Goal: Task Accomplishment & Management: Use online tool/utility

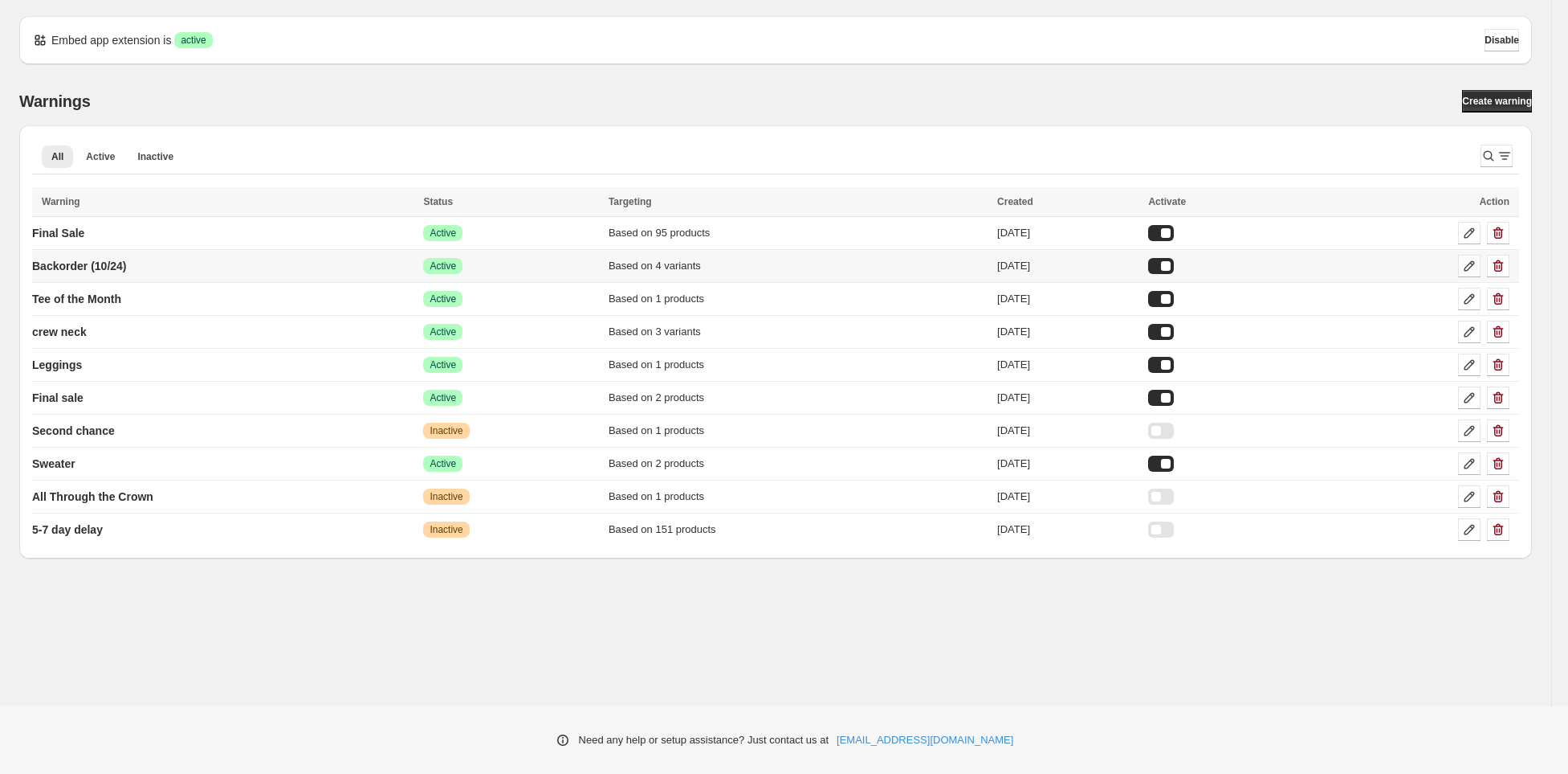
click at [1468, 262] on icon at bounding box center [1469, 266] width 16 height 16
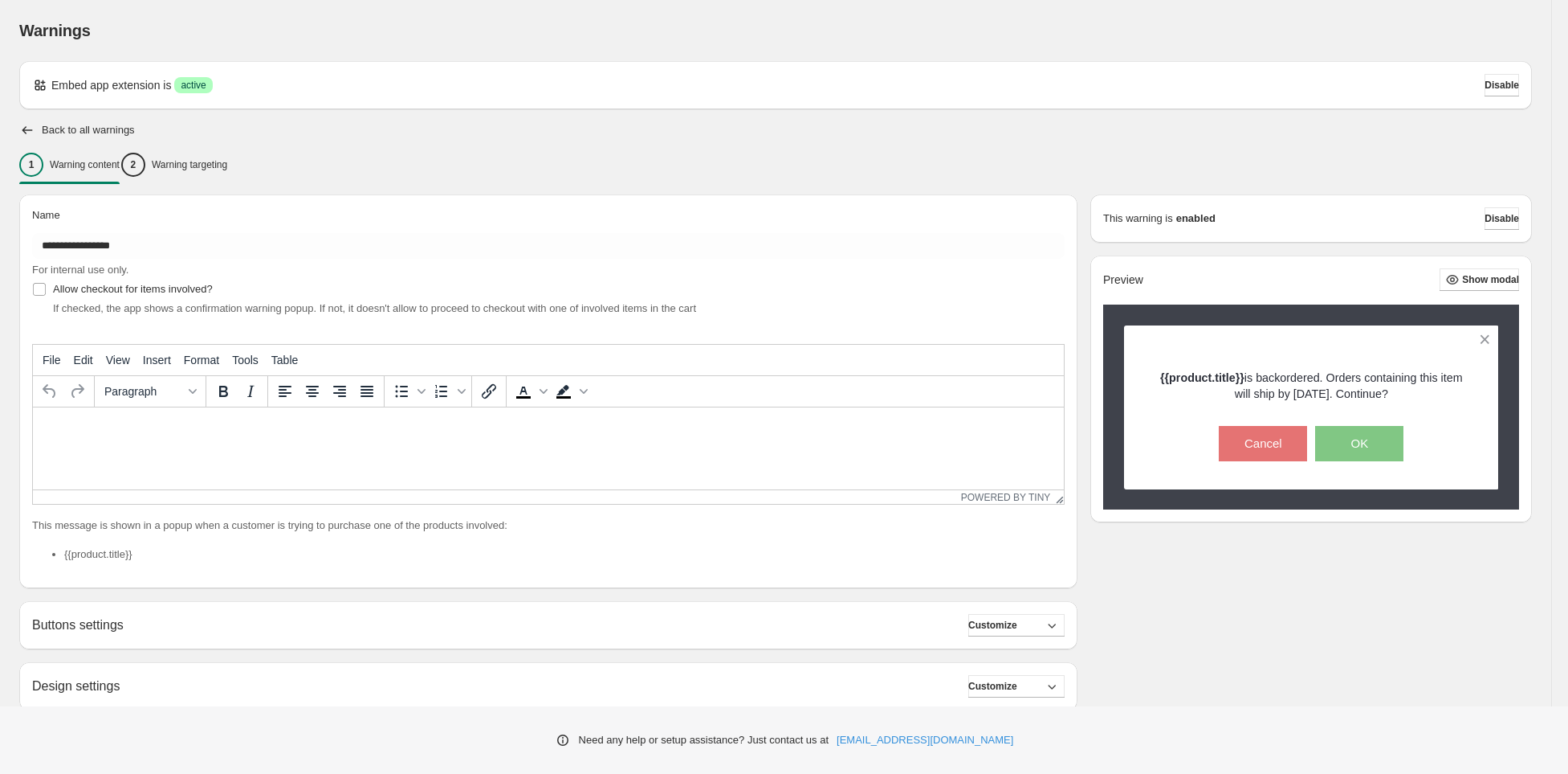
type input "**********"
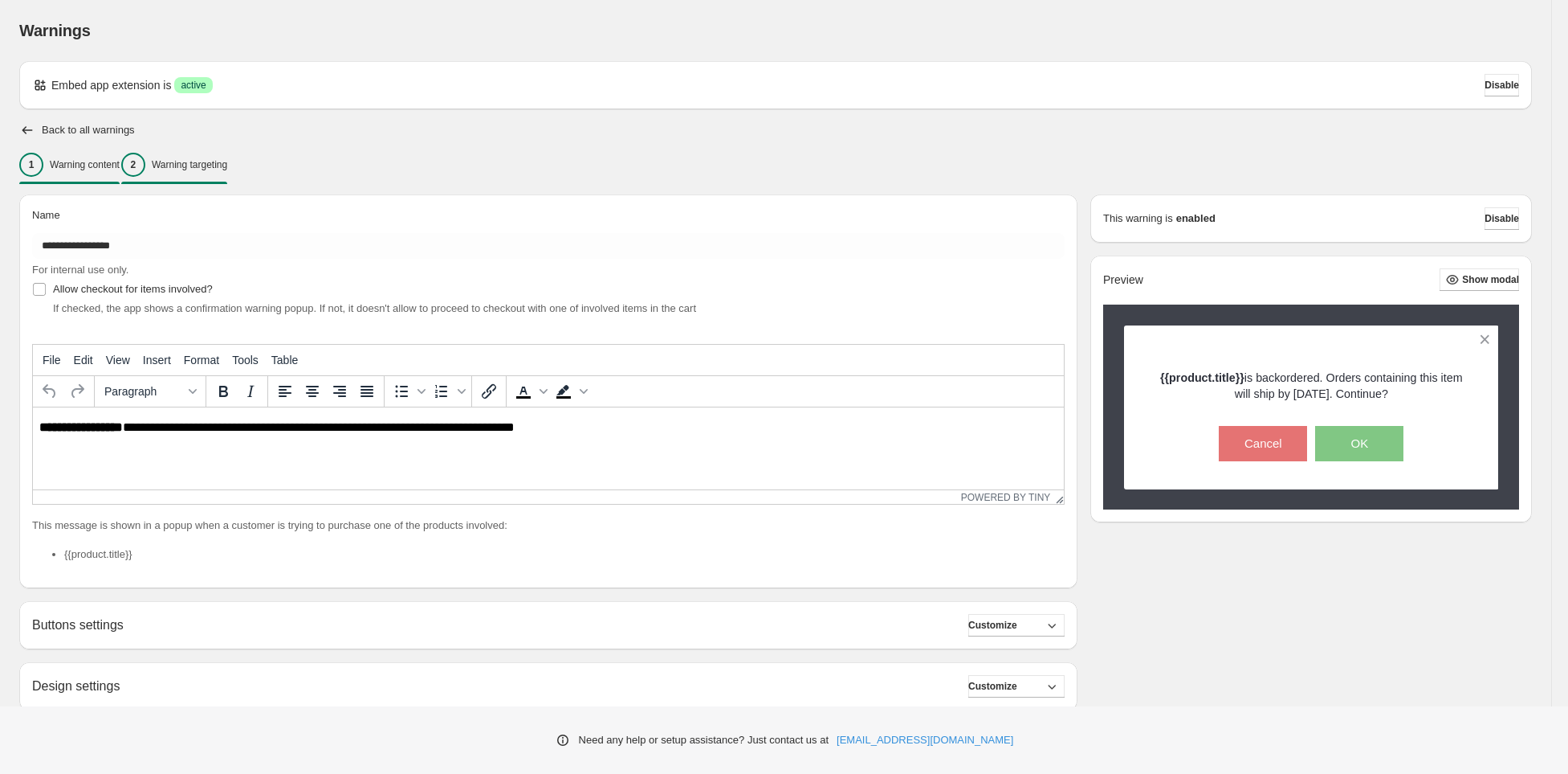
click at [221, 158] on p "Warning targeting" at bounding box center [189, 165] width 75 height 13
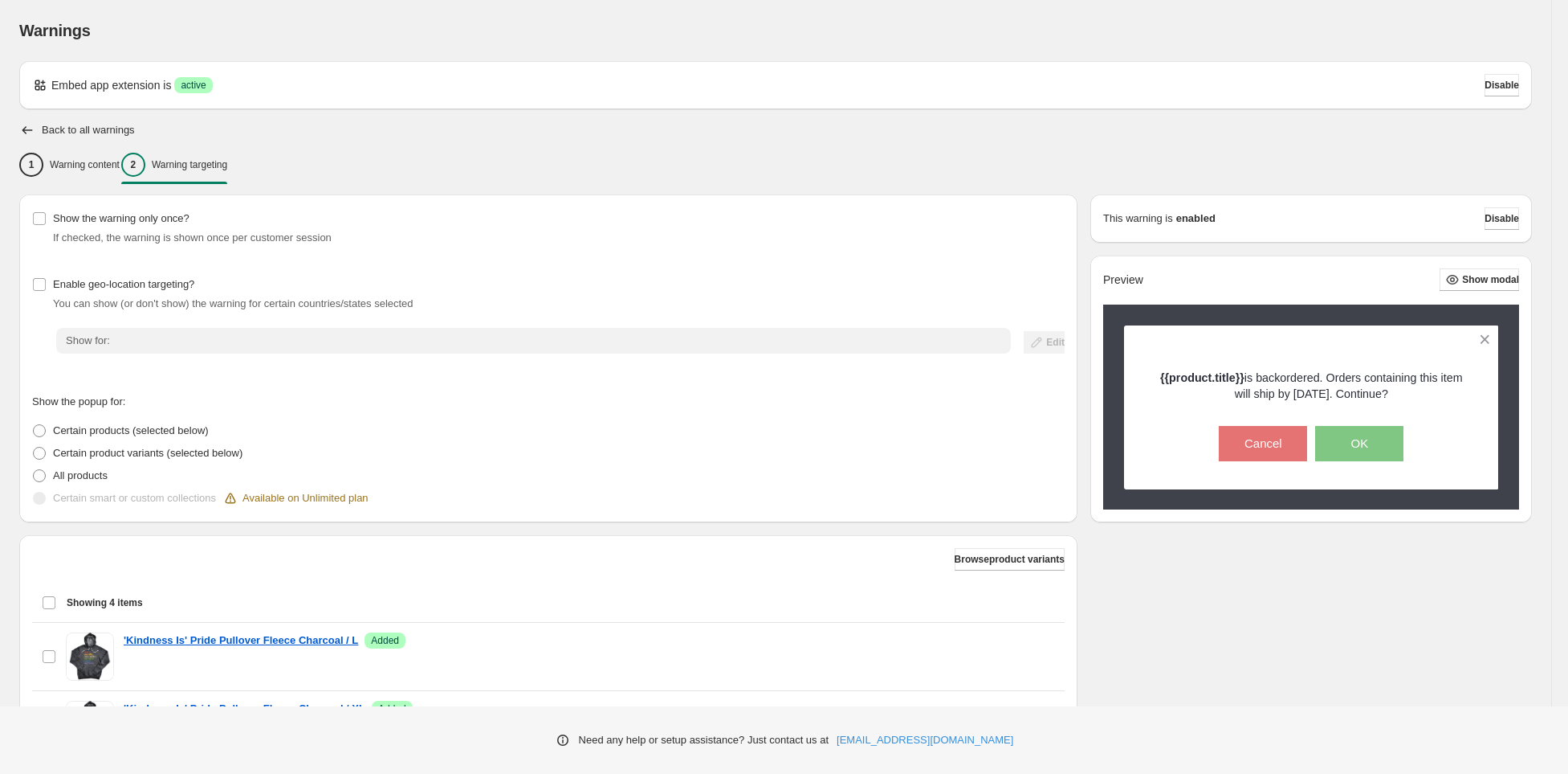
scroll to position [248, 0]
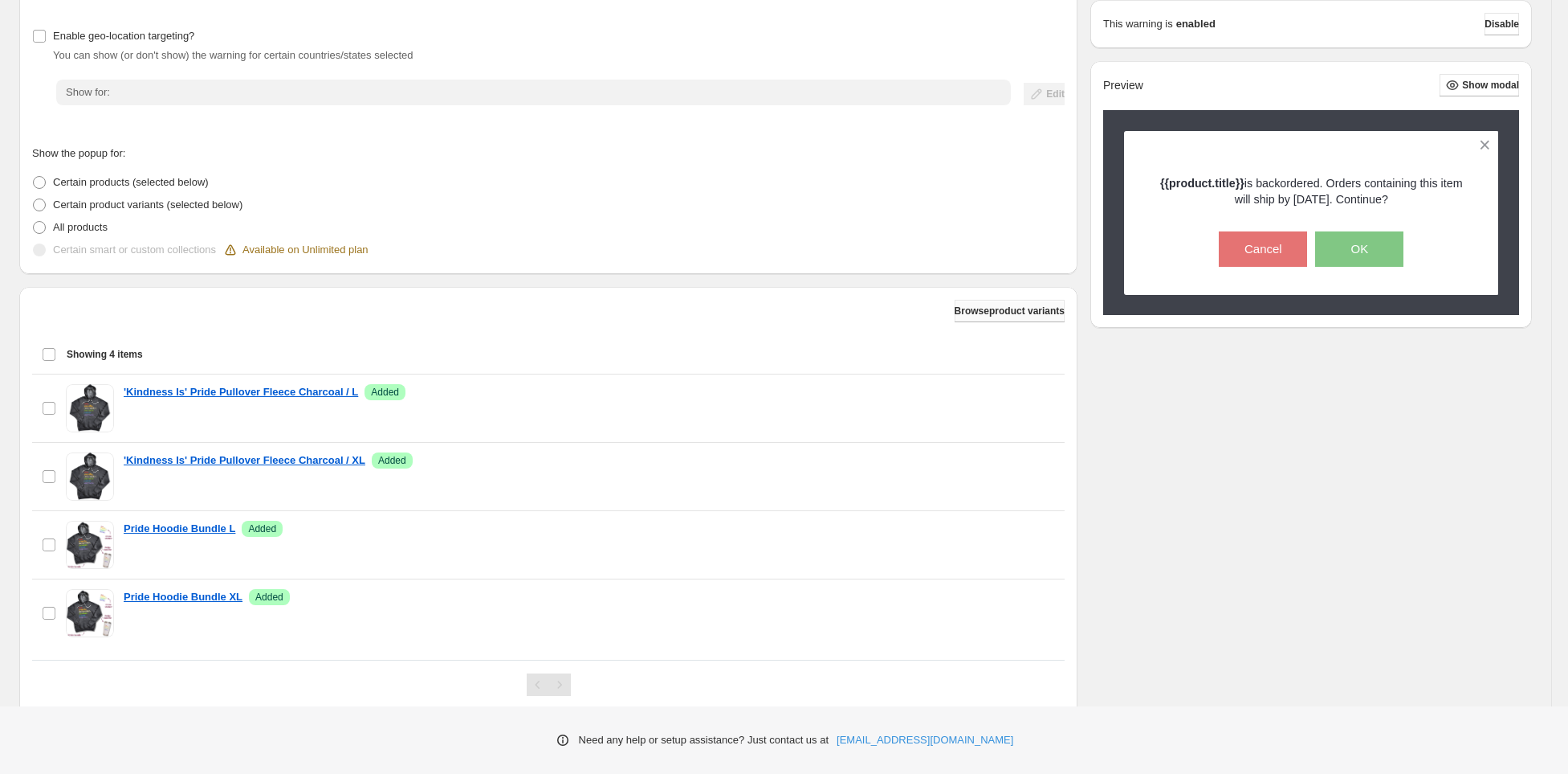
click at [955, 307] on span "Browse product variants" at bounding box center [1009, 311] width 110 height 13
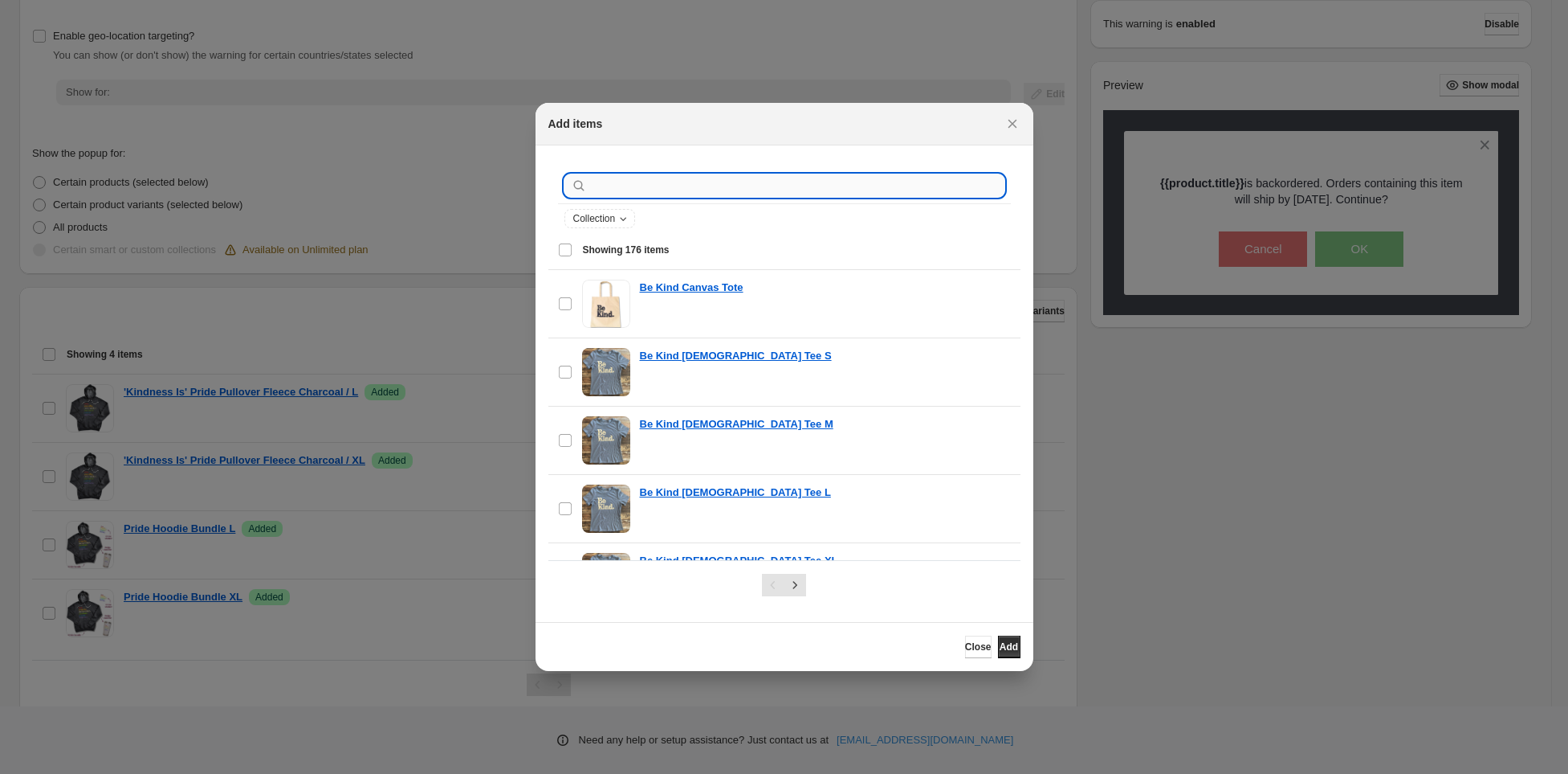
click at [698, 189] on input ":r1i:" at bounding box center [797, 186] width 415 height 23
type input "**********"
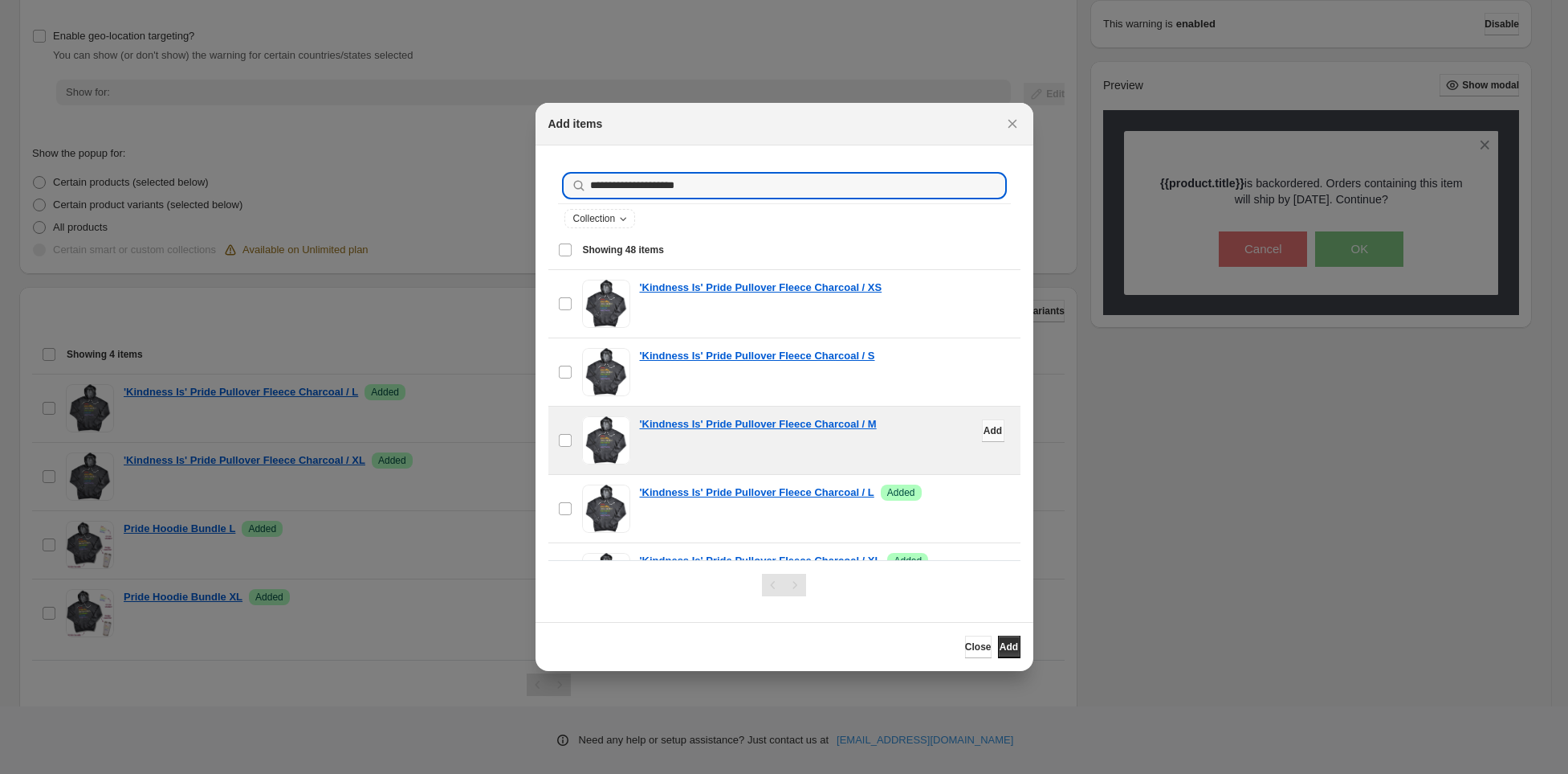
click at [982, 421] on button "Add" at bounding box center [993, 431] width 23 height 23
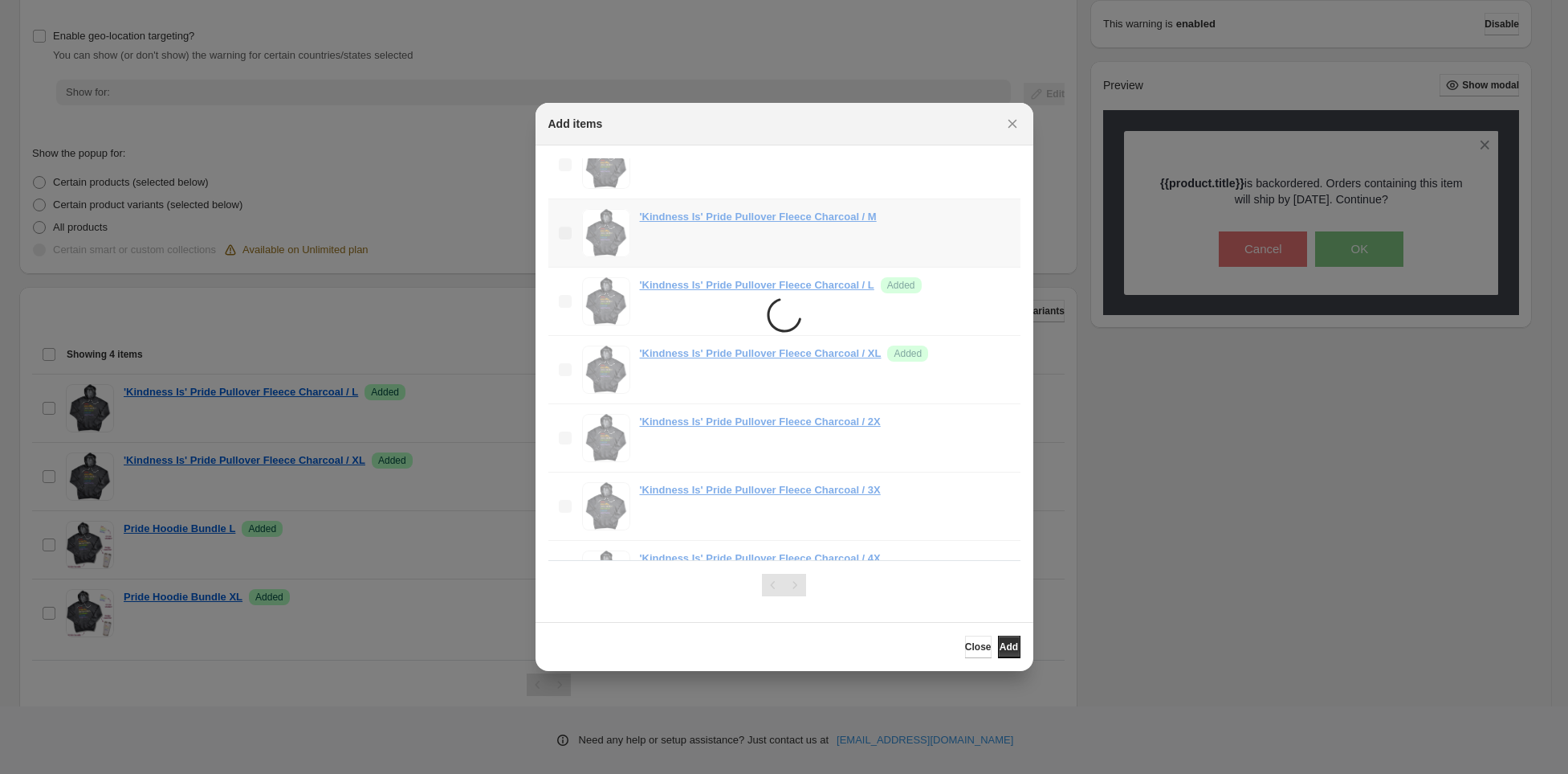
scroll to position [258, 0]
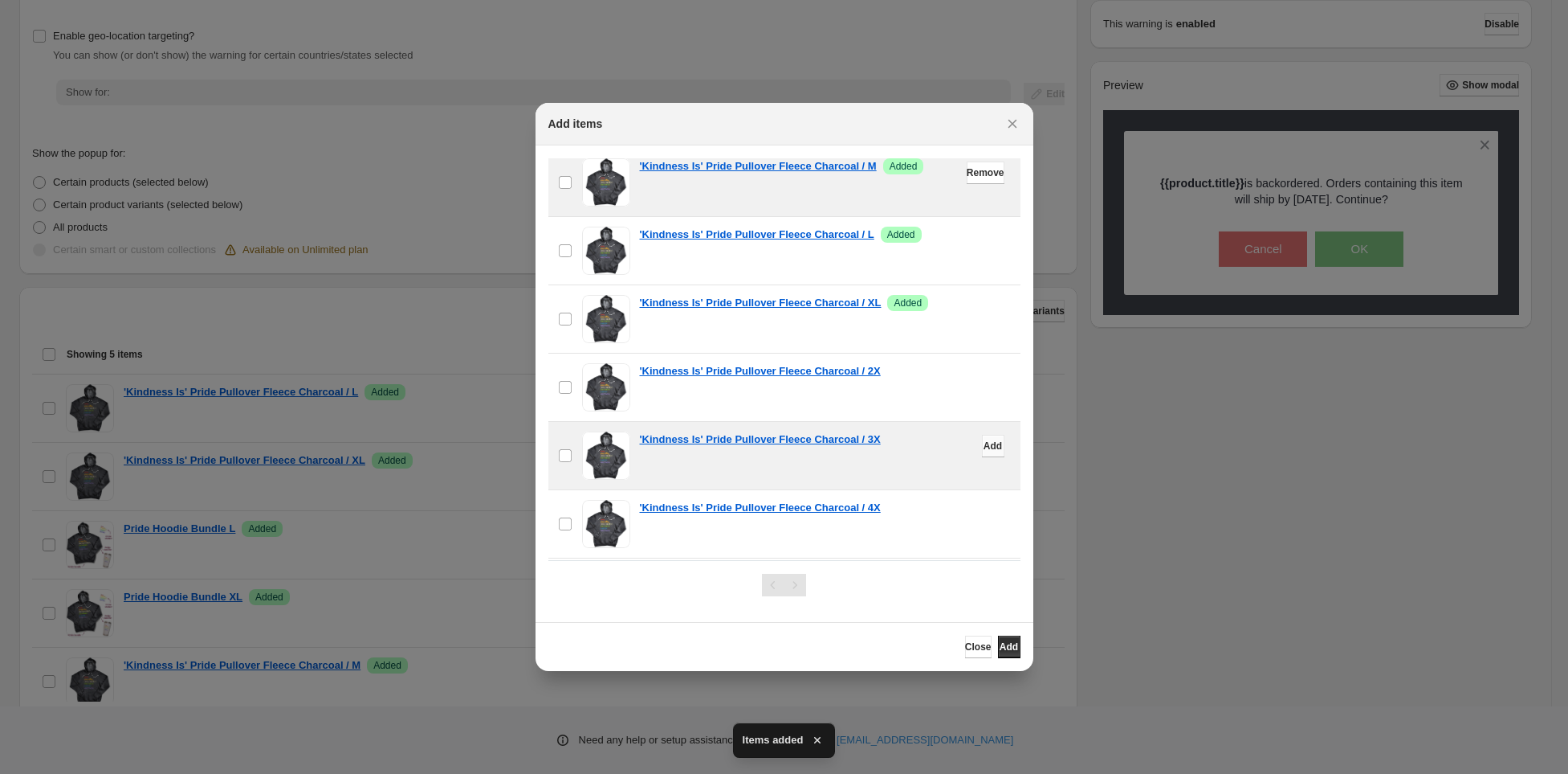
click at [982, 441] on button "Add" at bounding box center [993, 446] width 23 height 23
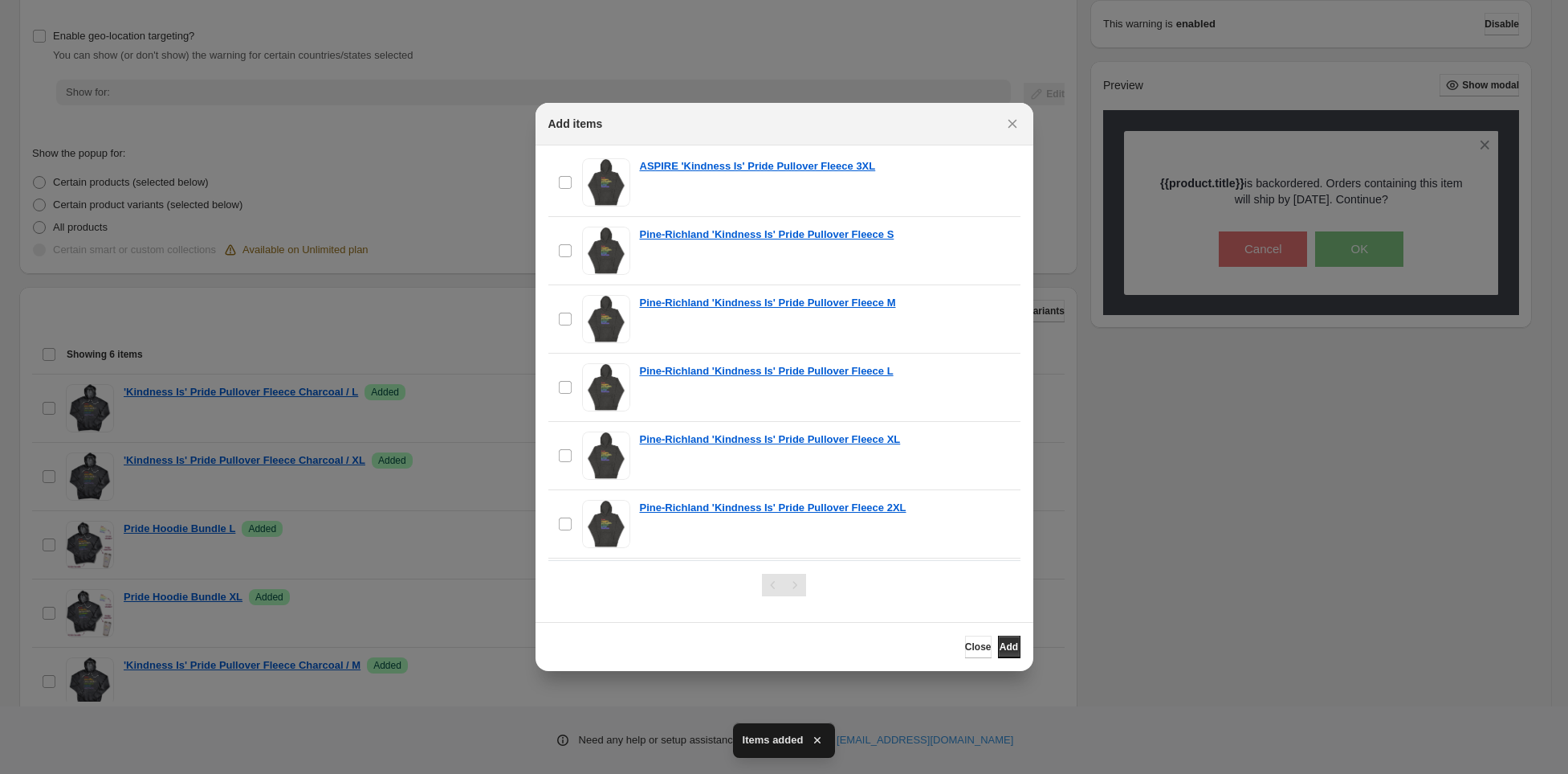
scroll to position [2917, 0]
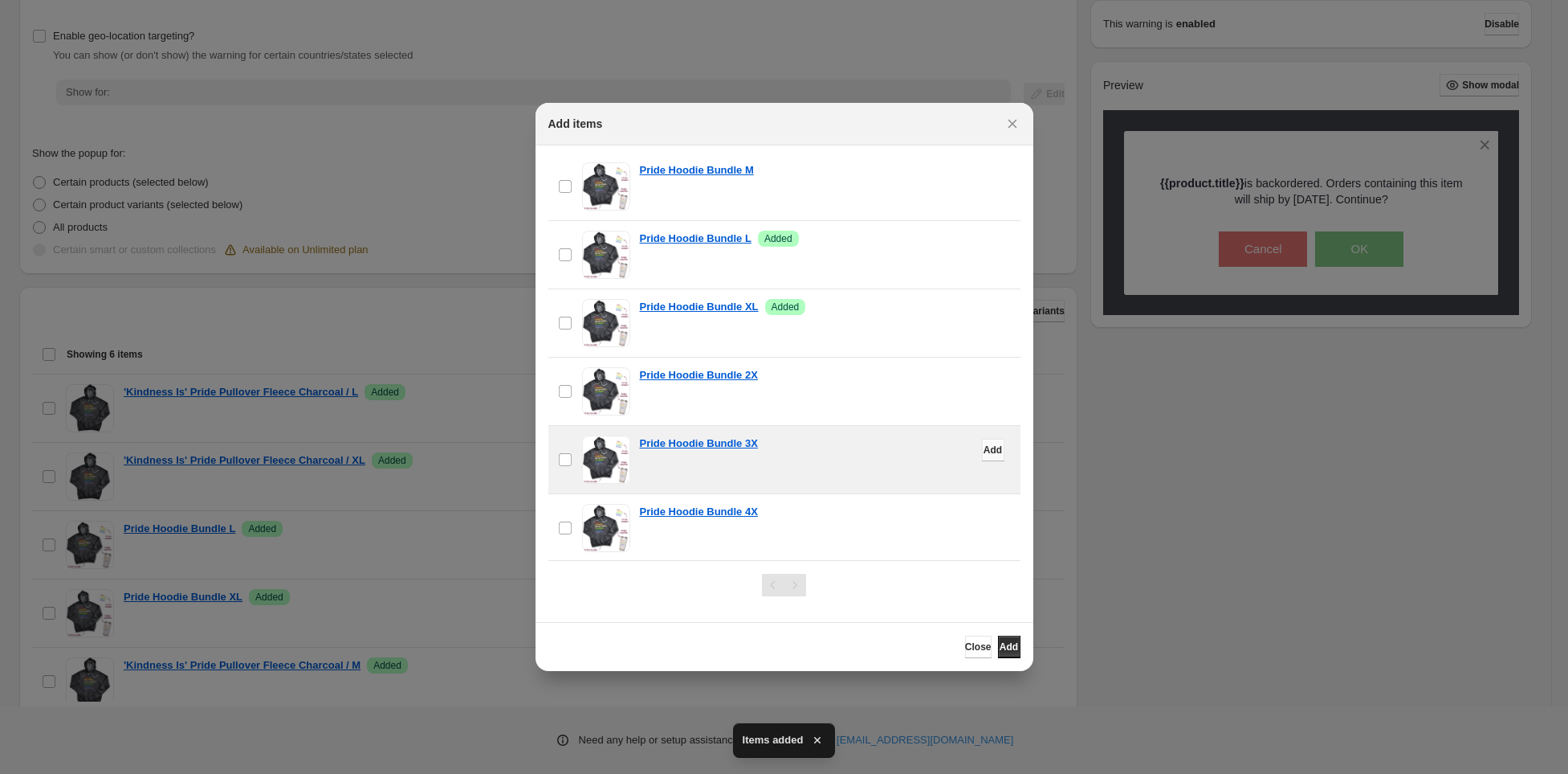
click at [984, 443] on span "Add" at bounding box center [993, 450] width 19 height 13
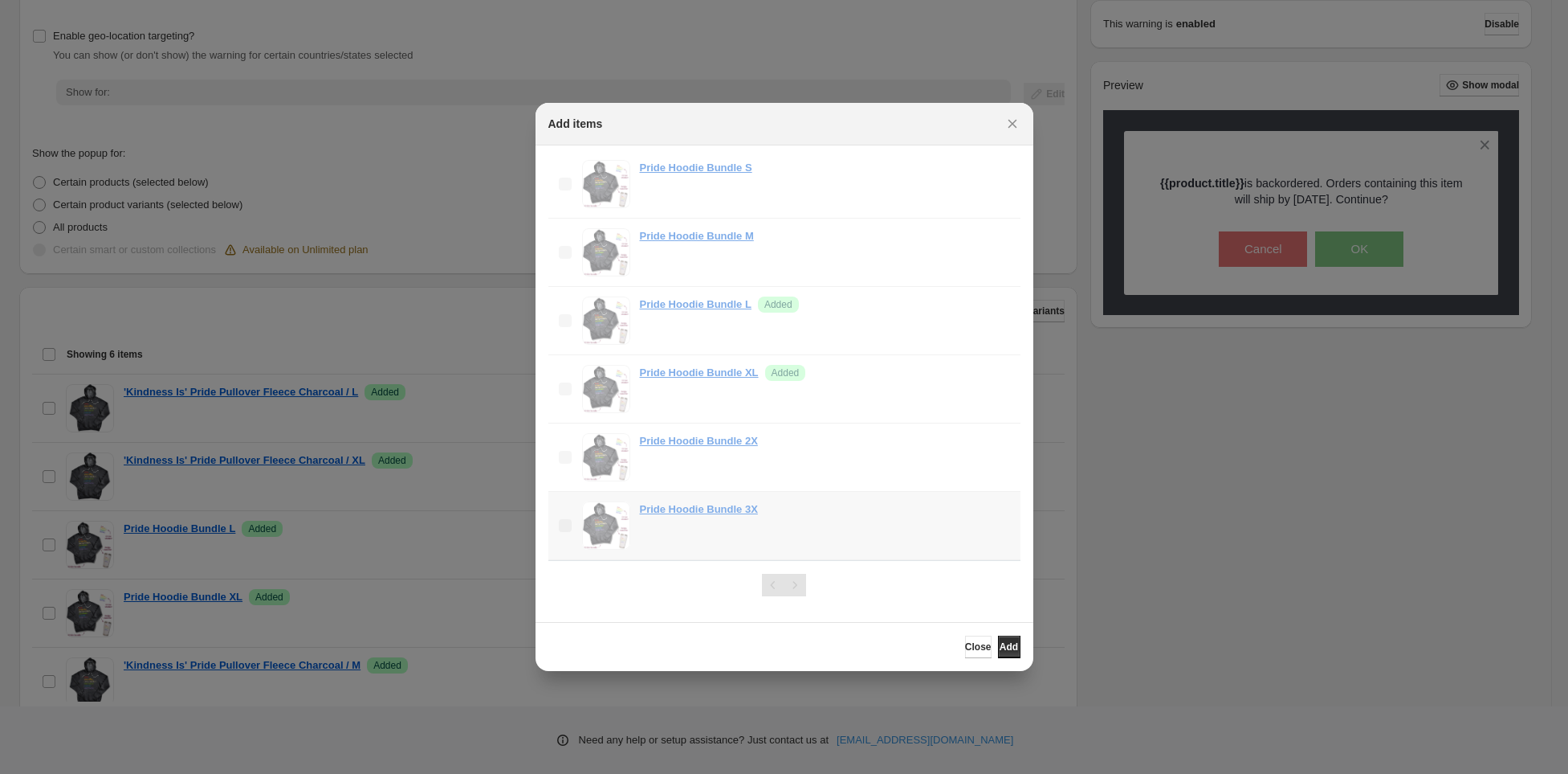
scroll to position [2758, 0]
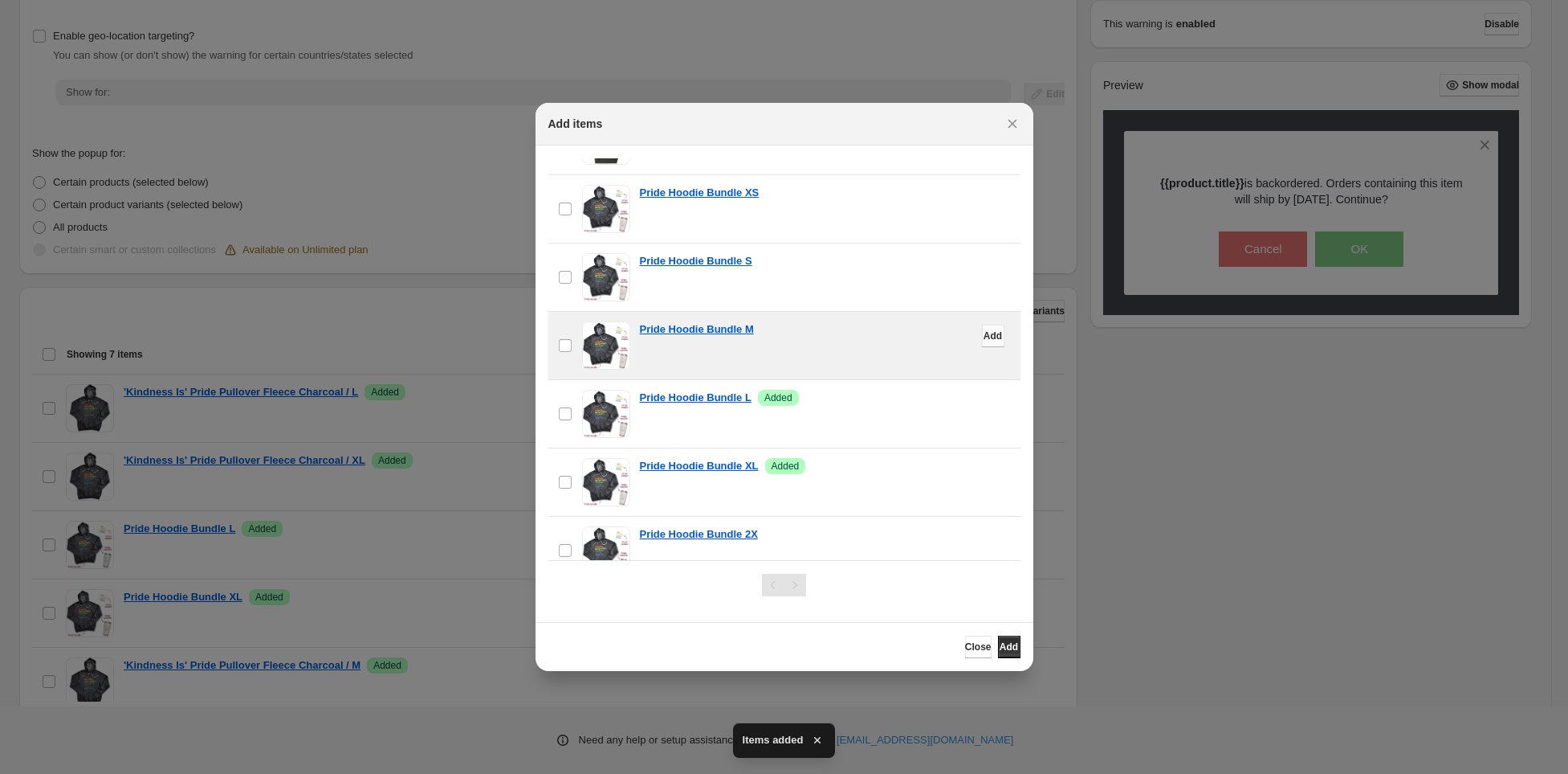
click at [984, 329] on span "Add" at bounding box center [993, 336] width 19 height 13
click at [1000, 642] on span "Add" at bounding box center [1009, 647] width 19 height 13
click at [965, 650] on span "Close" at bounding box center [978, 647] width 26 height 13
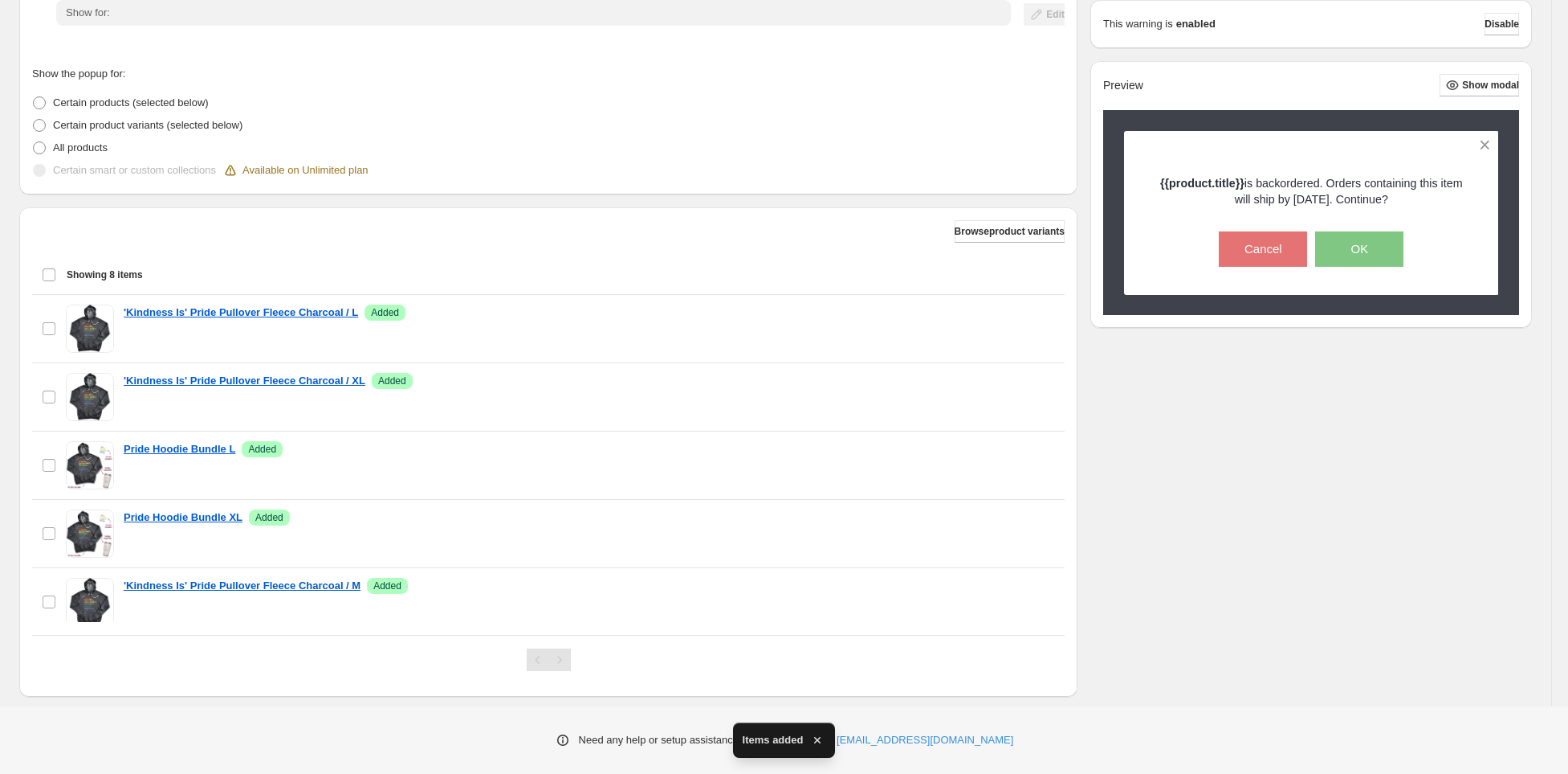
scroll to position [354, 0]
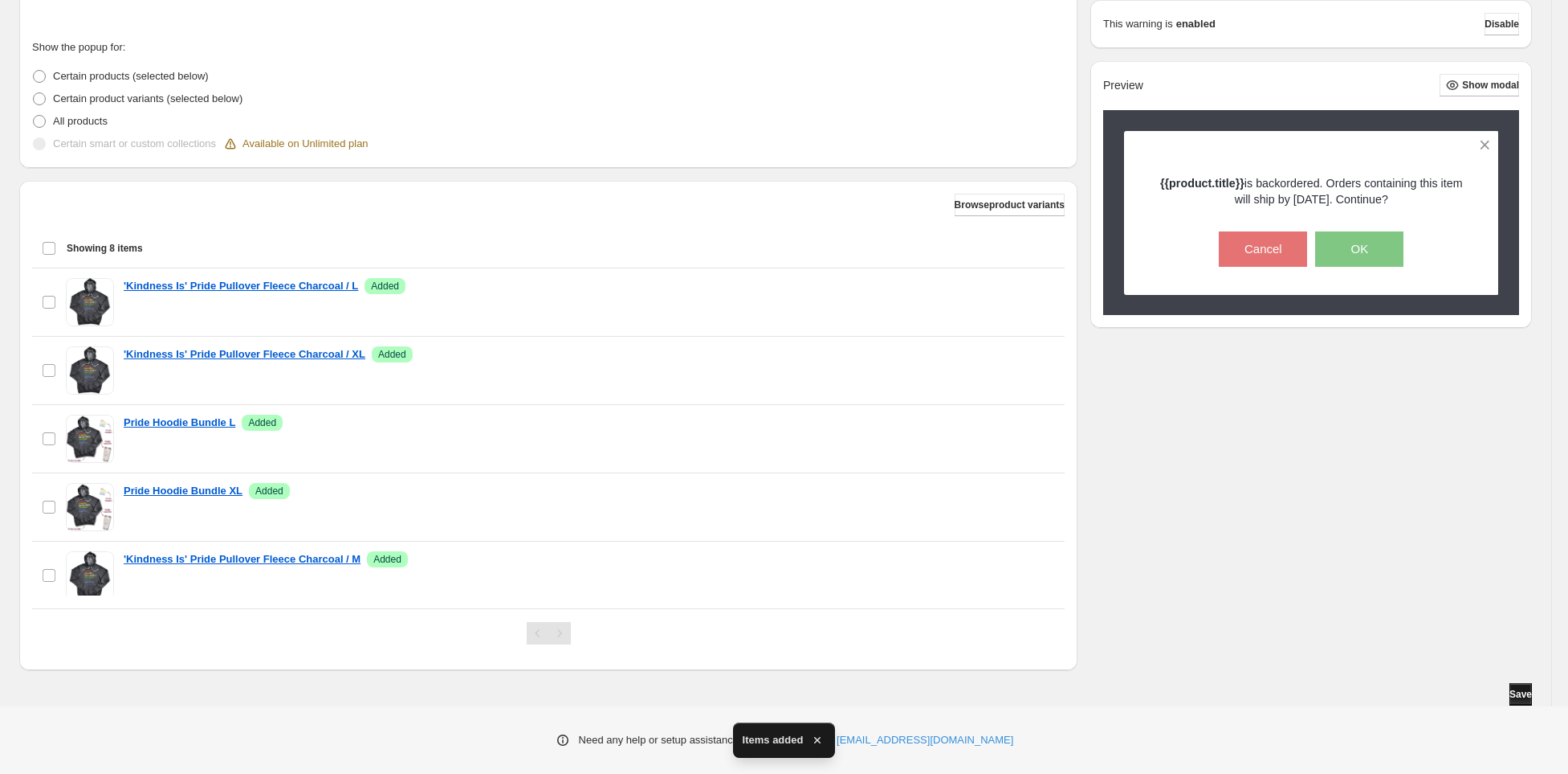
click at [1510, 689] on span "Save" at bounding box center [1521, 694] width 23 height 13
